Goal: Use online tool/utility: Utilize a website feature to perform a specific function

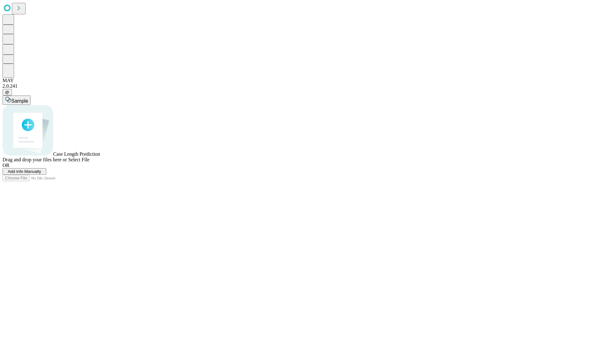
click at [41, 174] on span "Add Info Manually" at bounding box center [24, 171] width 33 height 5
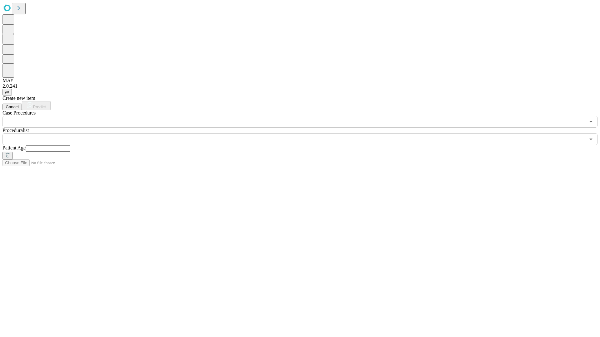
click at [70, 146] on input "text" at bounding box center [48, 149] width 44 height 6
type input "**"
click at [304, 133] on input "text" at bounding box center [293, 139] width 583 height 12
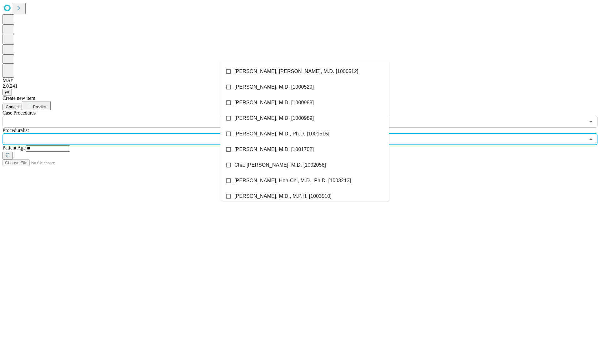
click at [305, 72] on li "[PERSON_NAME], [PERSON_NAME], M.D. [1000512]" at bounding box center [304, 72] width 169 height 16
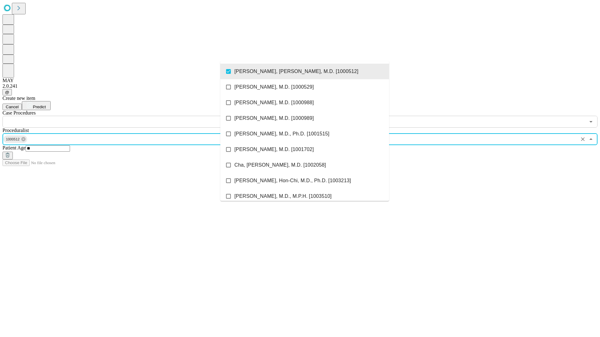
click at [131, 116] on input "text" at bounding box center [293, 122] width 583 height 12
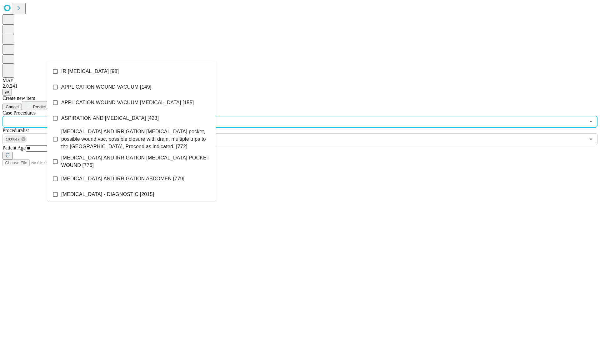
click at [132, 72] on li "IR [MEDICAL_DATA] [98]" at bounding box center [131, 72] width 169 height 16
click at [46, 105] on span "Predict" at bounding box center [39, 107] width 13 height 5
